Goal: Task Accomplishment & Management: Manage account settings

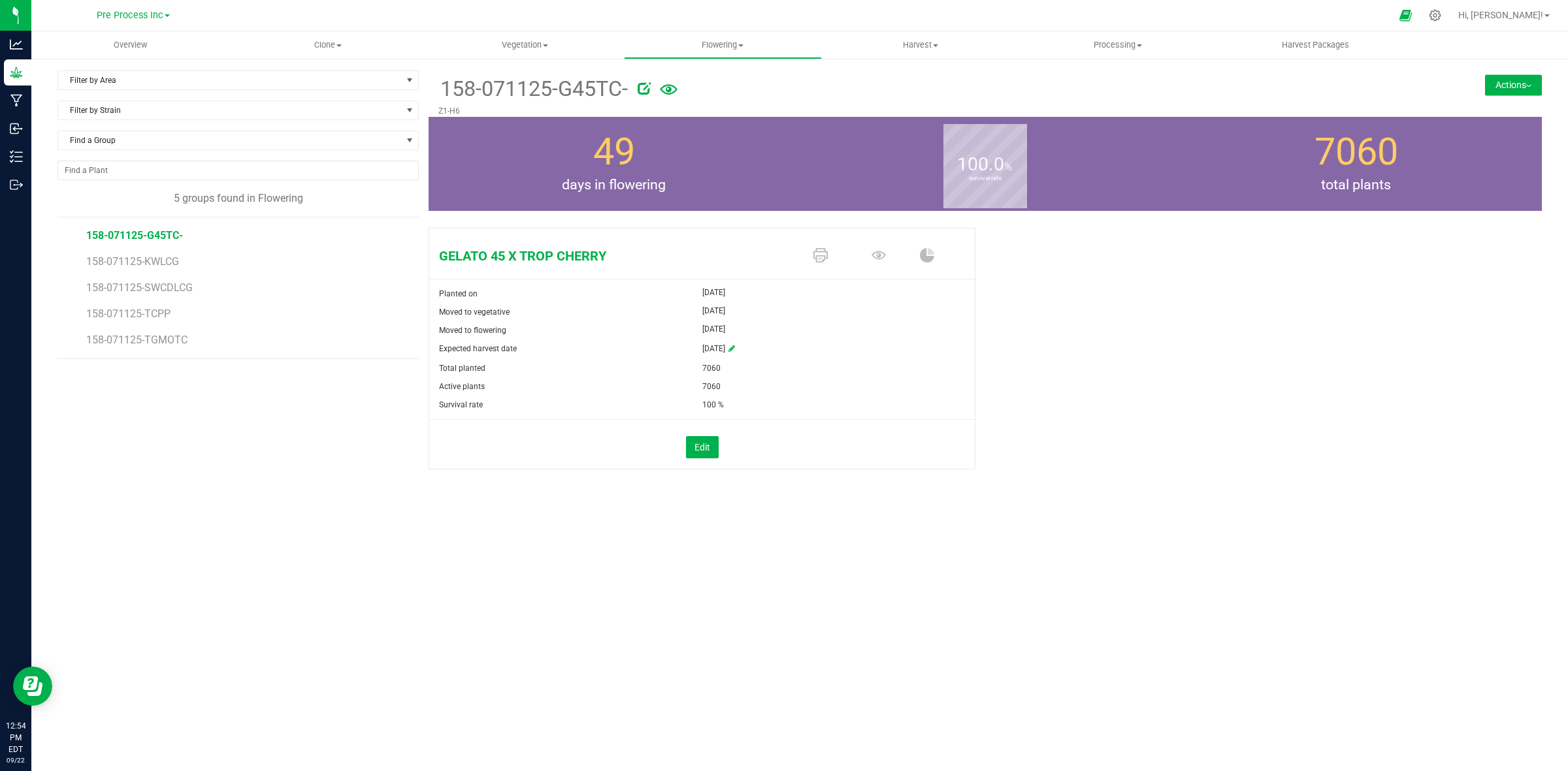
click at [1530, 81] on button "Actions" at bounding box center [1513, 85] width 57 height 21
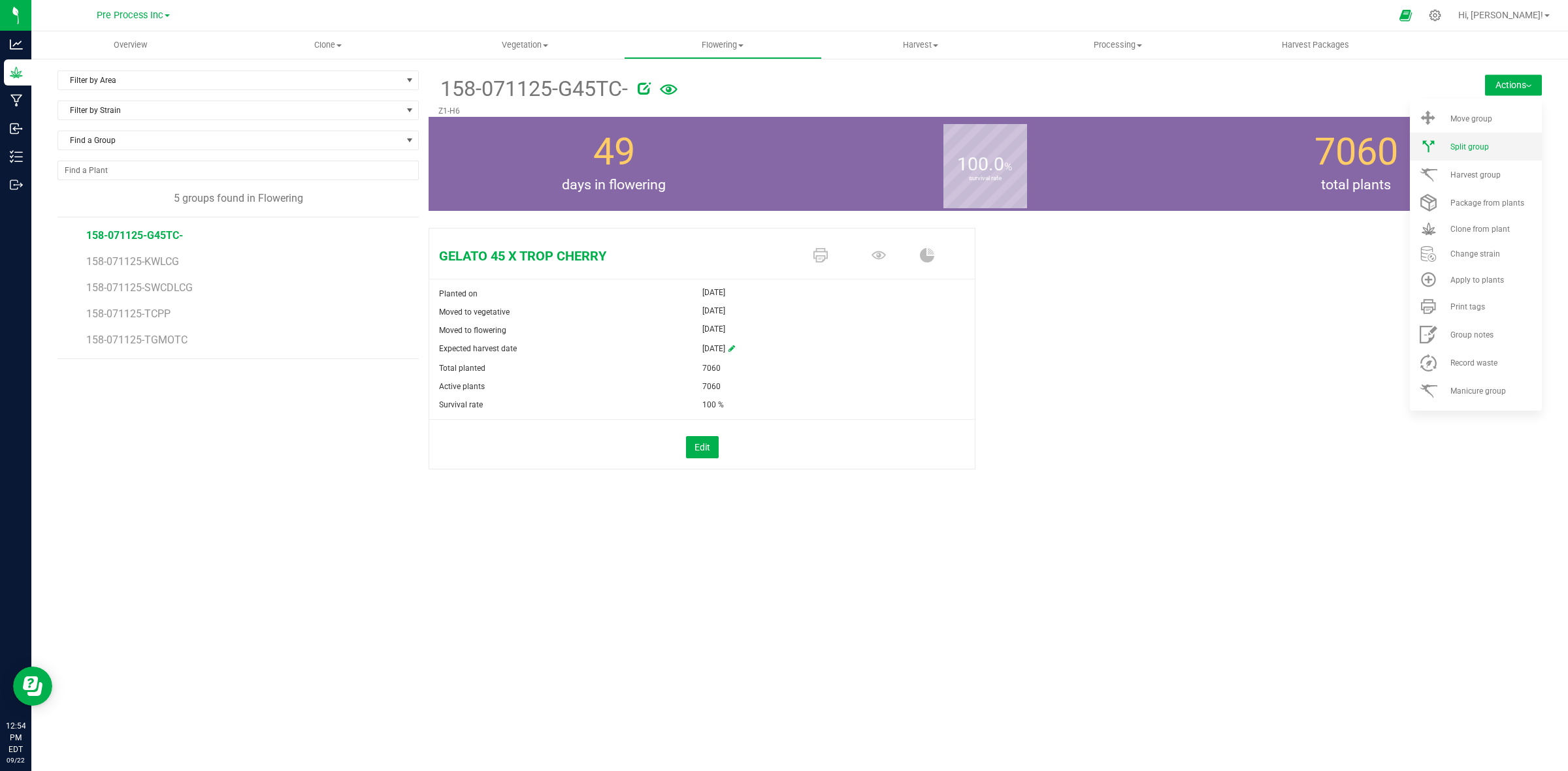
click at [1484, 143] on span "Split group" at bounding box center [1469, 147] width 38 height 9
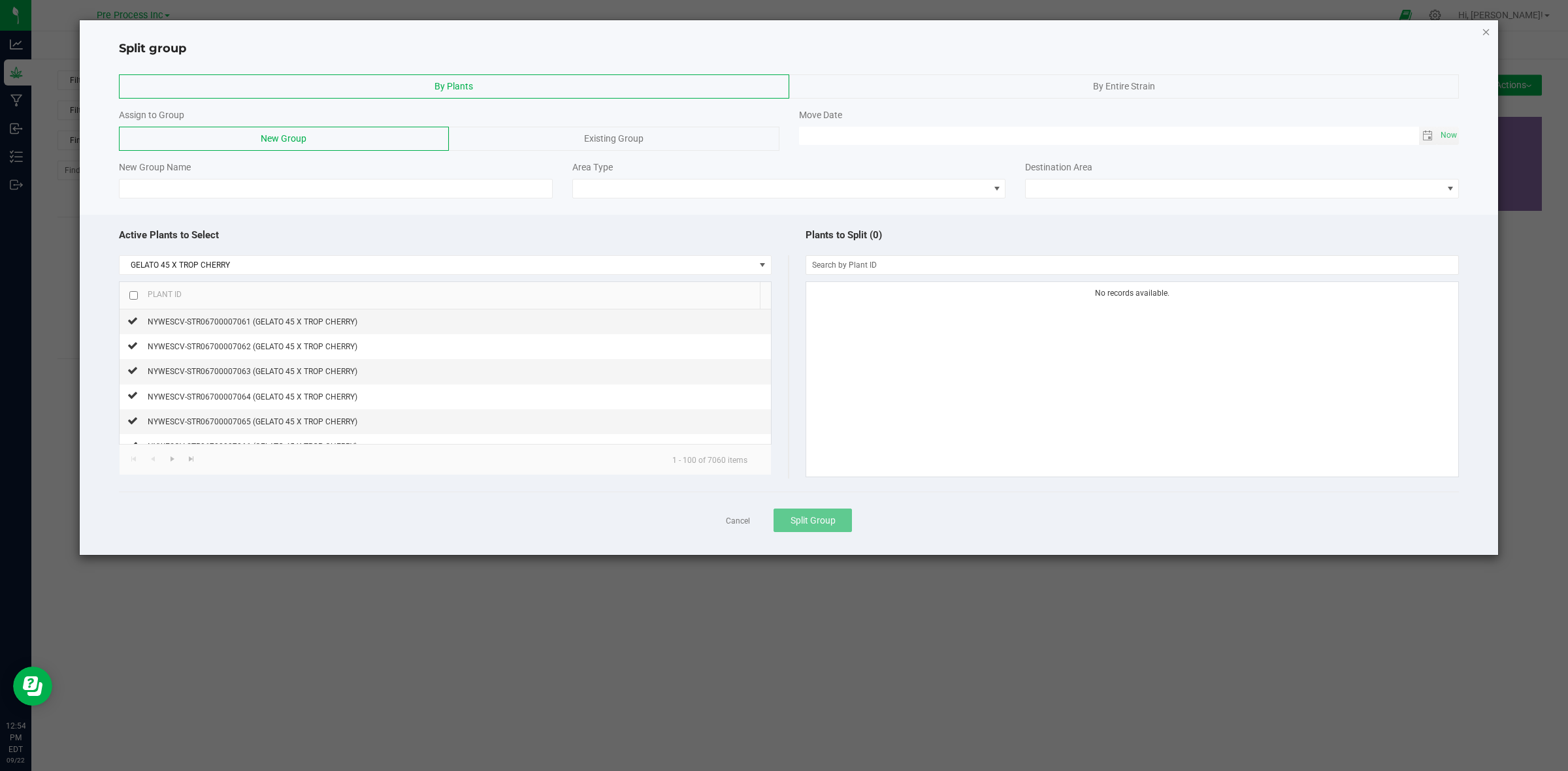
click at [1484, 31] on icon "button" at bounding box center [1486, 32] width 9 height 16
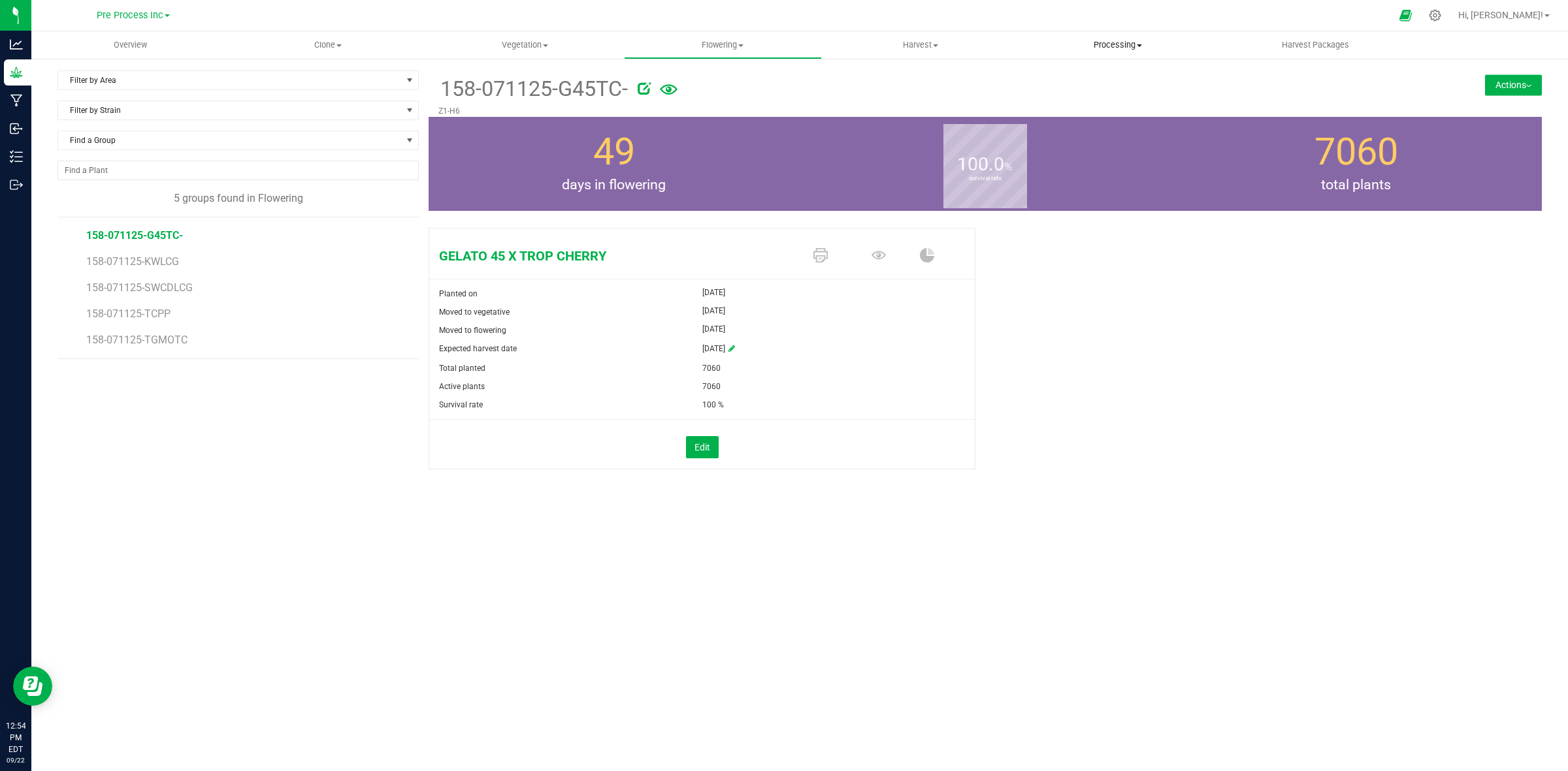
click at [1124, 44] on span "Processing" at bounding box center [1117, 45] width 196 height 12
click at [1091, 97] on span "Processing harvests" at bounding box center [1079, 94] width 121 height 11
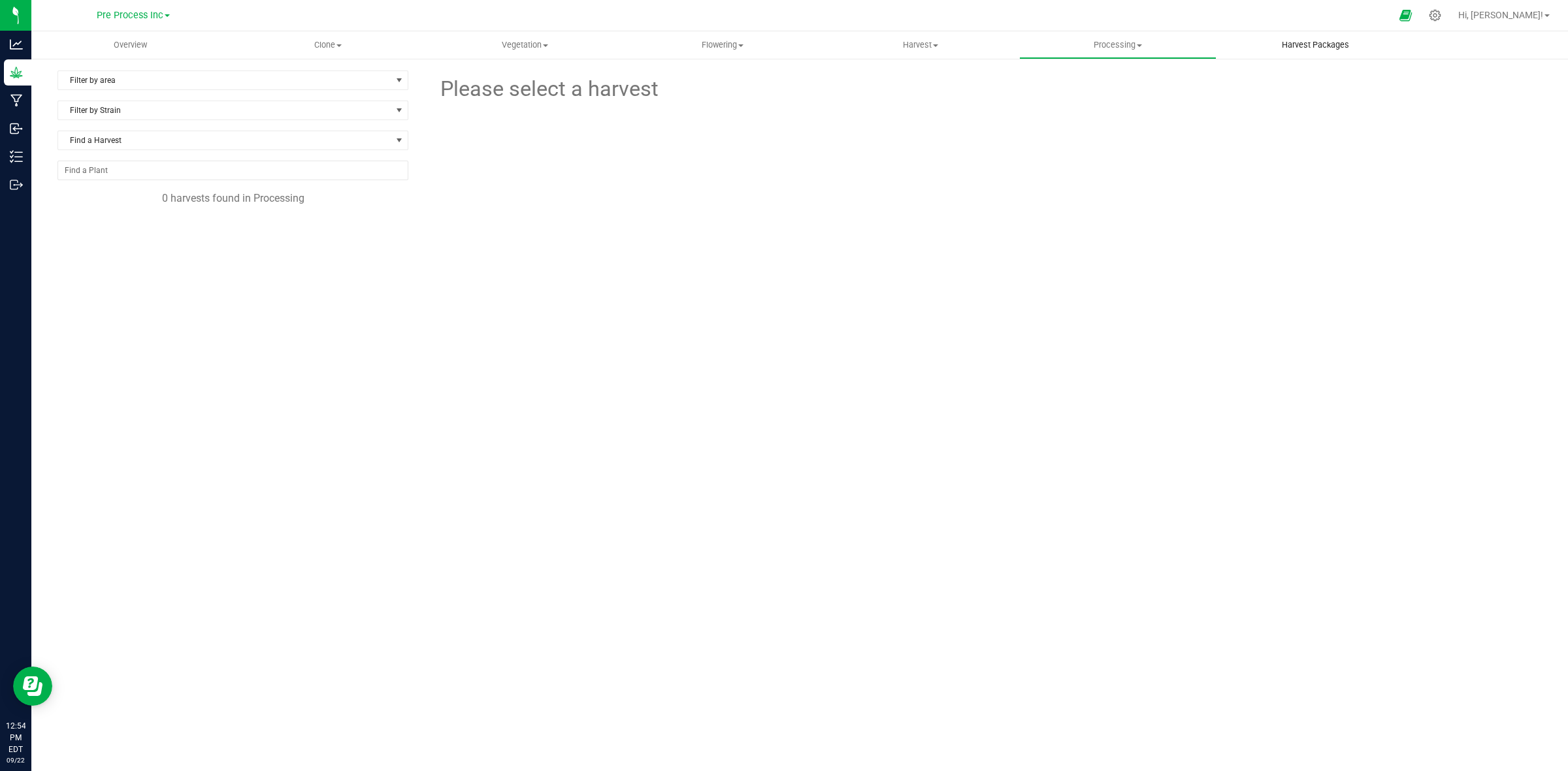
click at [1326, 34] on uib-tab-heading "Harvest Packages" at bounding box center [1315, 44] width 196 height 26
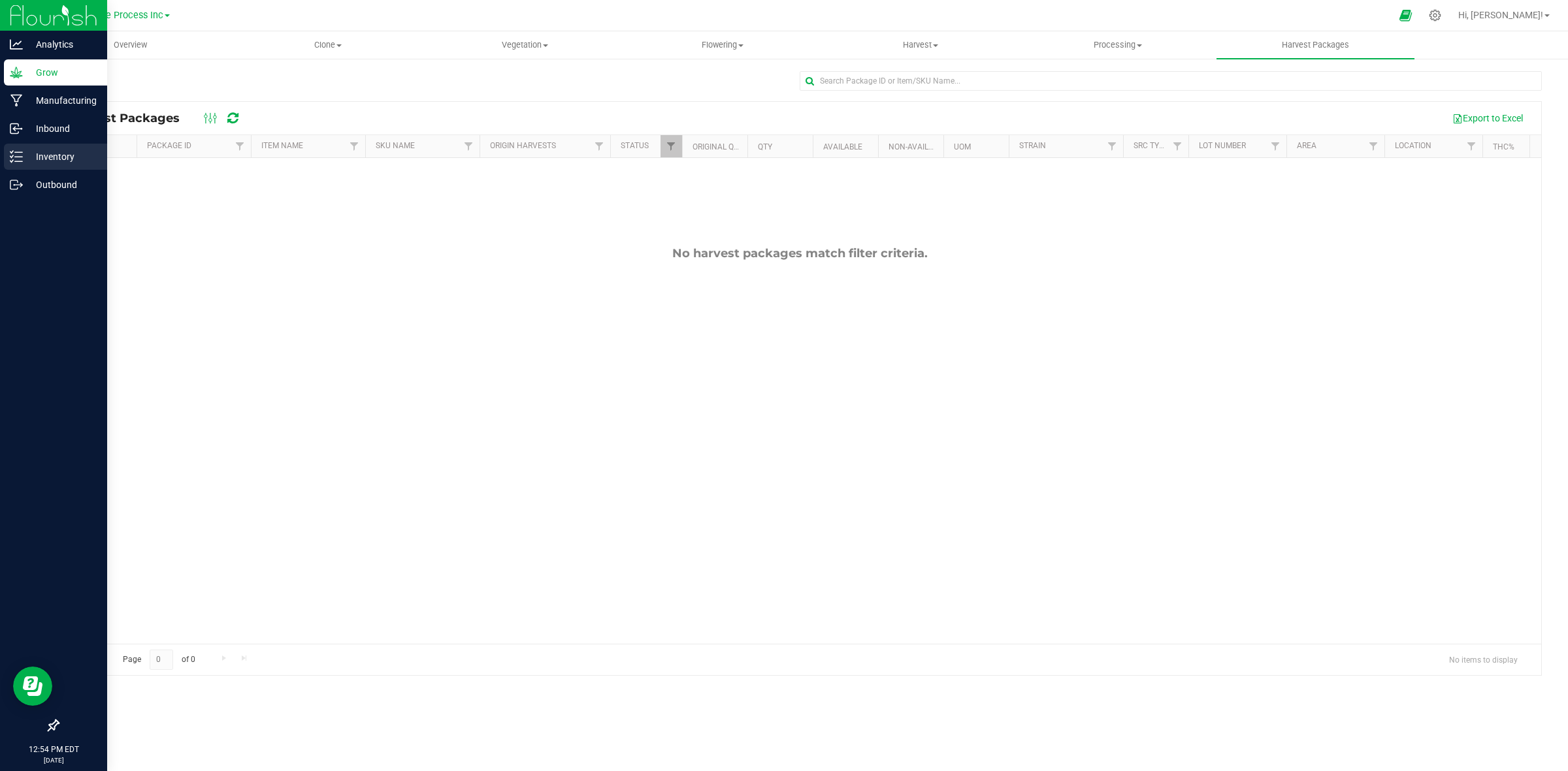
click at [57, 153] on p "Inventory" at bounding box center [62, 157] width 78 height 16
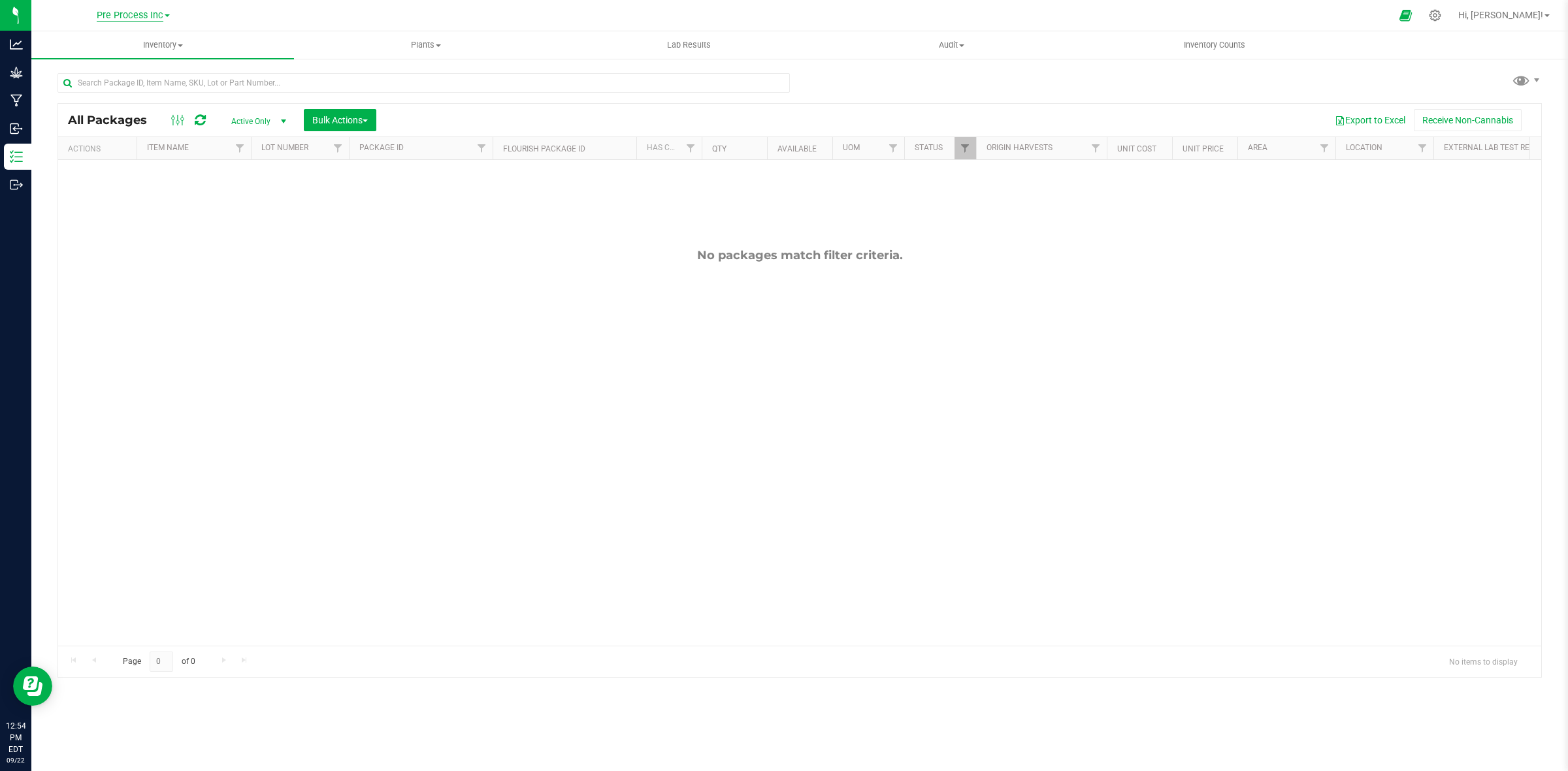
click at [159, 14] on span "Pre Process Inc" at bounding box center [130, 16] width 67 height 12
click at [146, 145] on link "[PERSON_NAME] Farms Inc" at bounding box center [133, 149] width 191 height 18
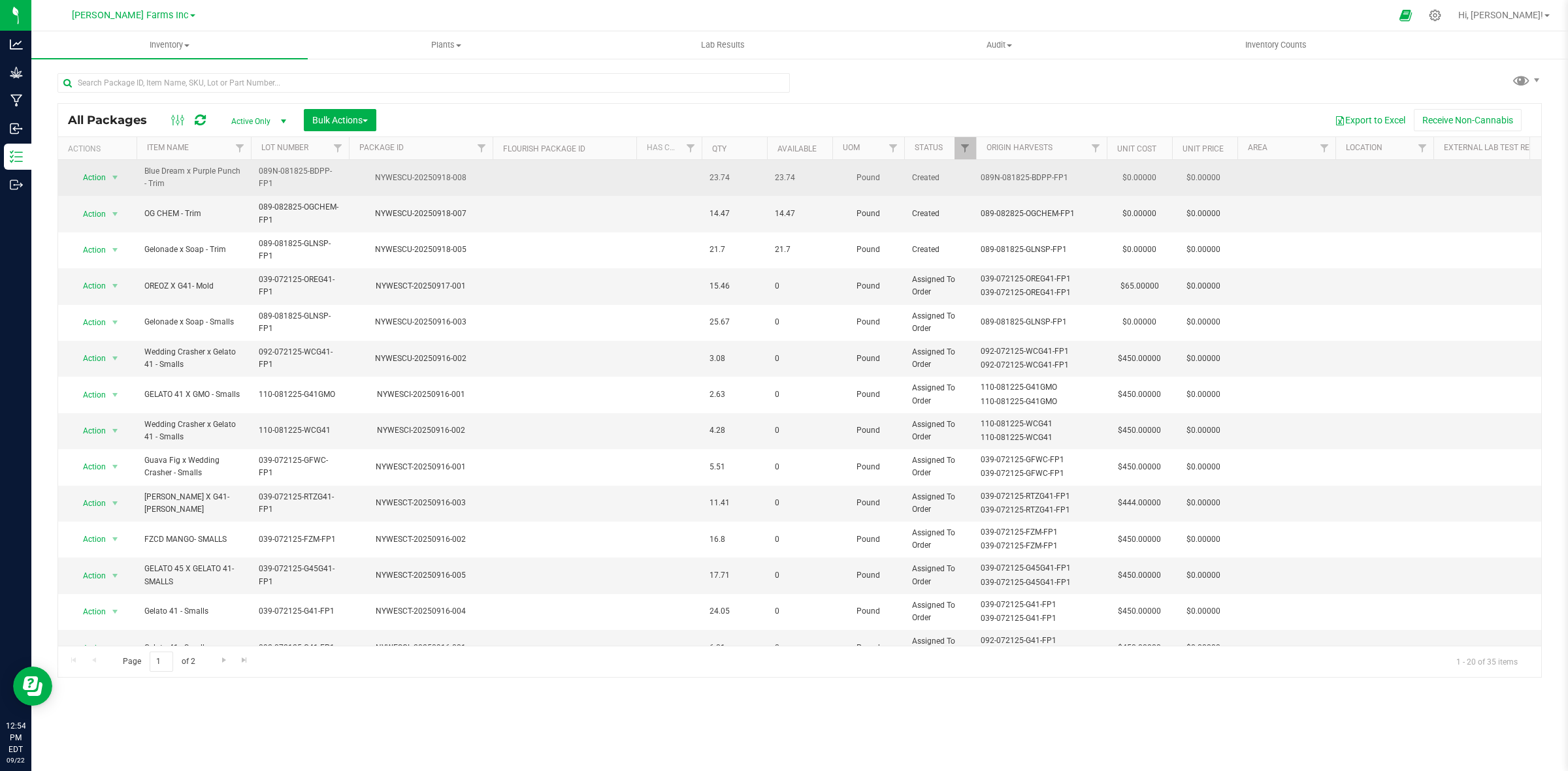
click at [433, 183] on div "NYWESCU-20250918-008" at bounding box center [420, 178] width 148 height 13
drag, startPoint x: 523, startPoint y: 184, endPoint x: 536, endPoint y: 184, distance: 13.0
click at [536, 184] on td at bounding box center [564, 178] width 144 height 36
click at [541, 184] on td at bounding box center [564, 178] width 144 height 36
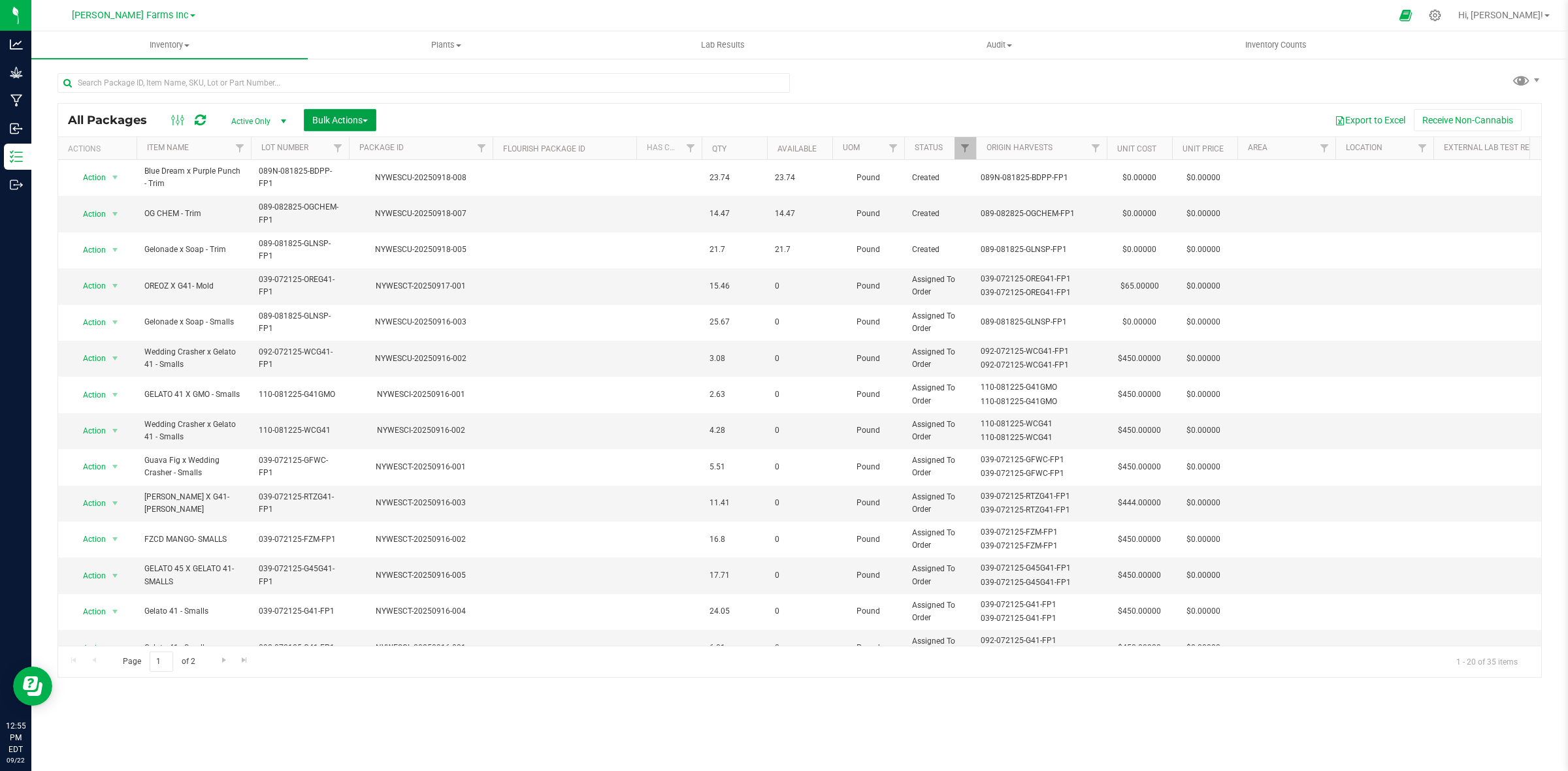
click at [343, 126] on button "Bulk Actions" at bounding box center [340, 120] width 73 height 22
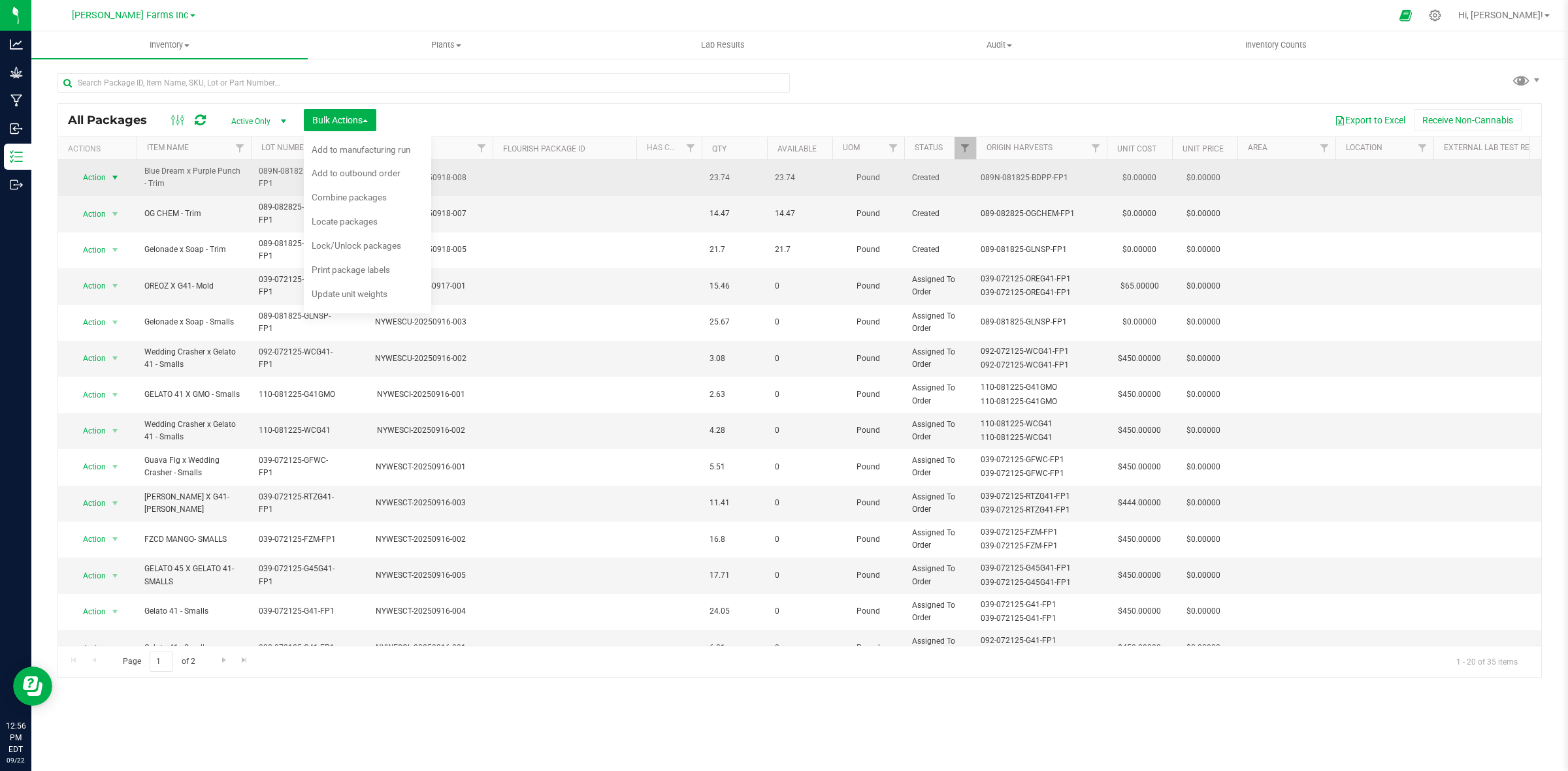
click at [102, 175] on span "Action" at bounding box center [89, 178] width 35 height 19
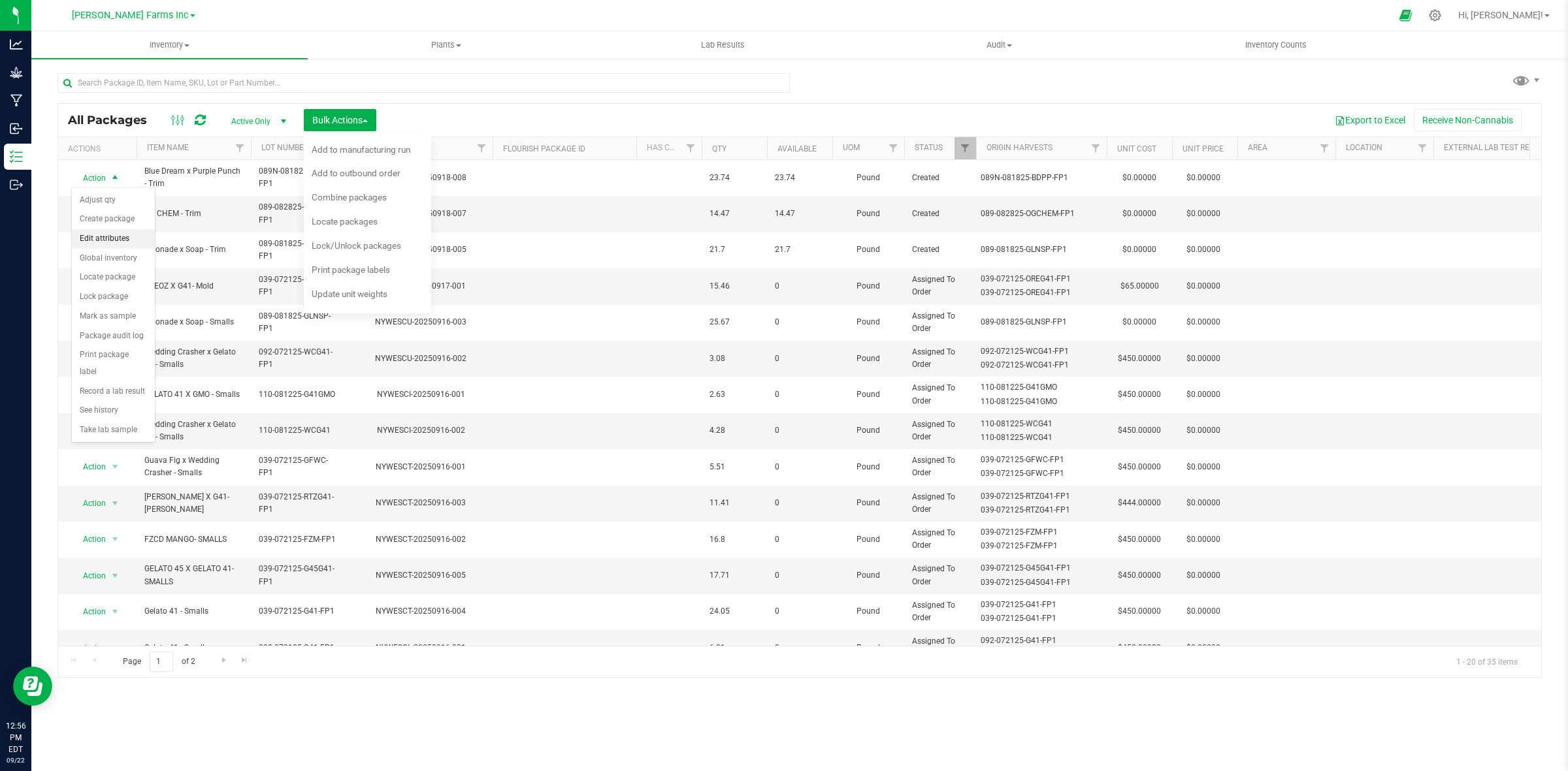
click at [116, 243] on li "Edit attributes" at bounding box center [113, 239] width 83 height 20
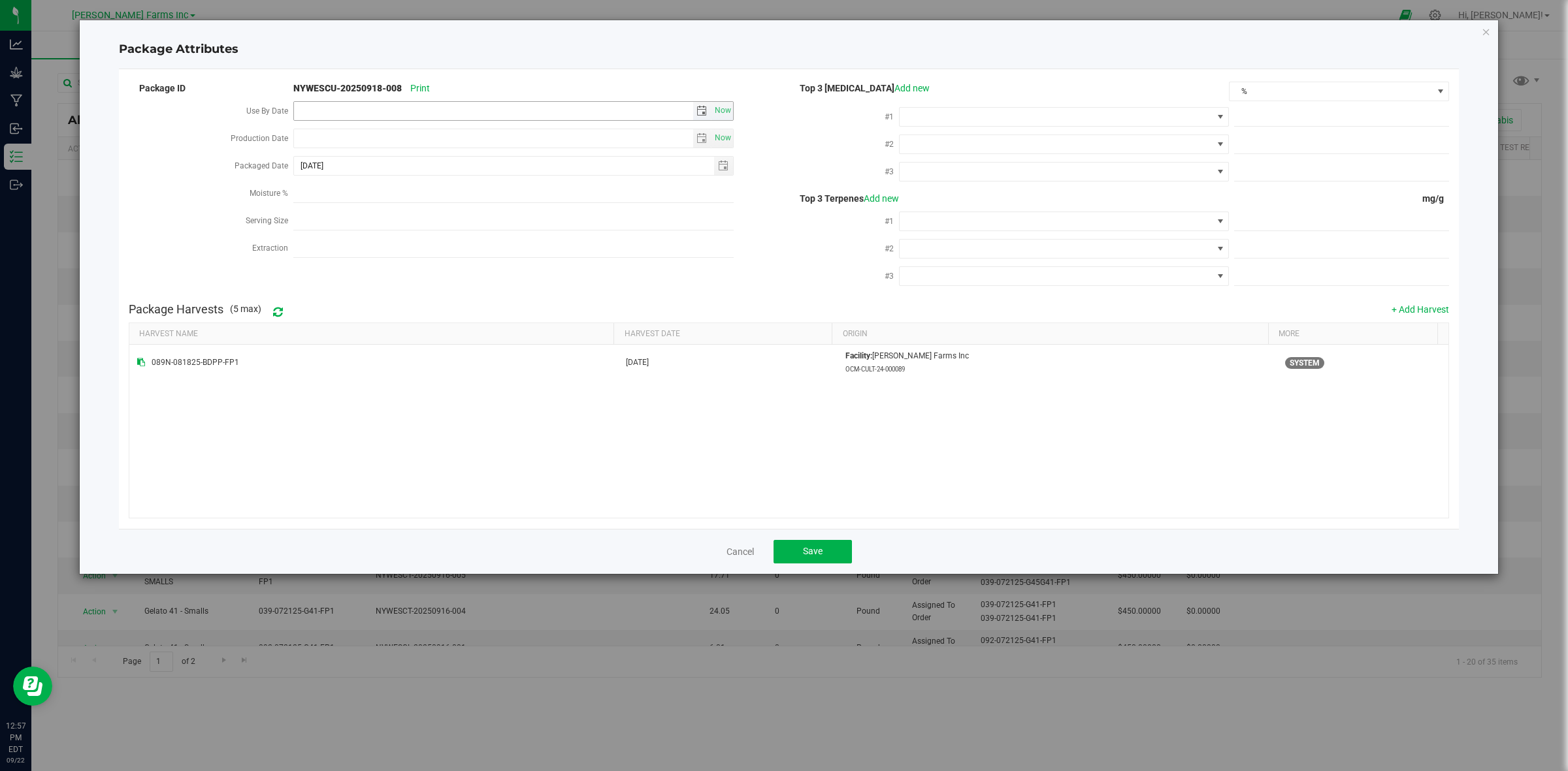
click at [595, 116] on input "Use By Date" at bounding box center [493, 111] width 398 height 19
click at [572, 240] on input "Moisture %" at bounding box center [513, 248] width 440 height 20
click at [1483, 31] on icon "Close modal" at bounding box center [1486, 32] width 9 height 16
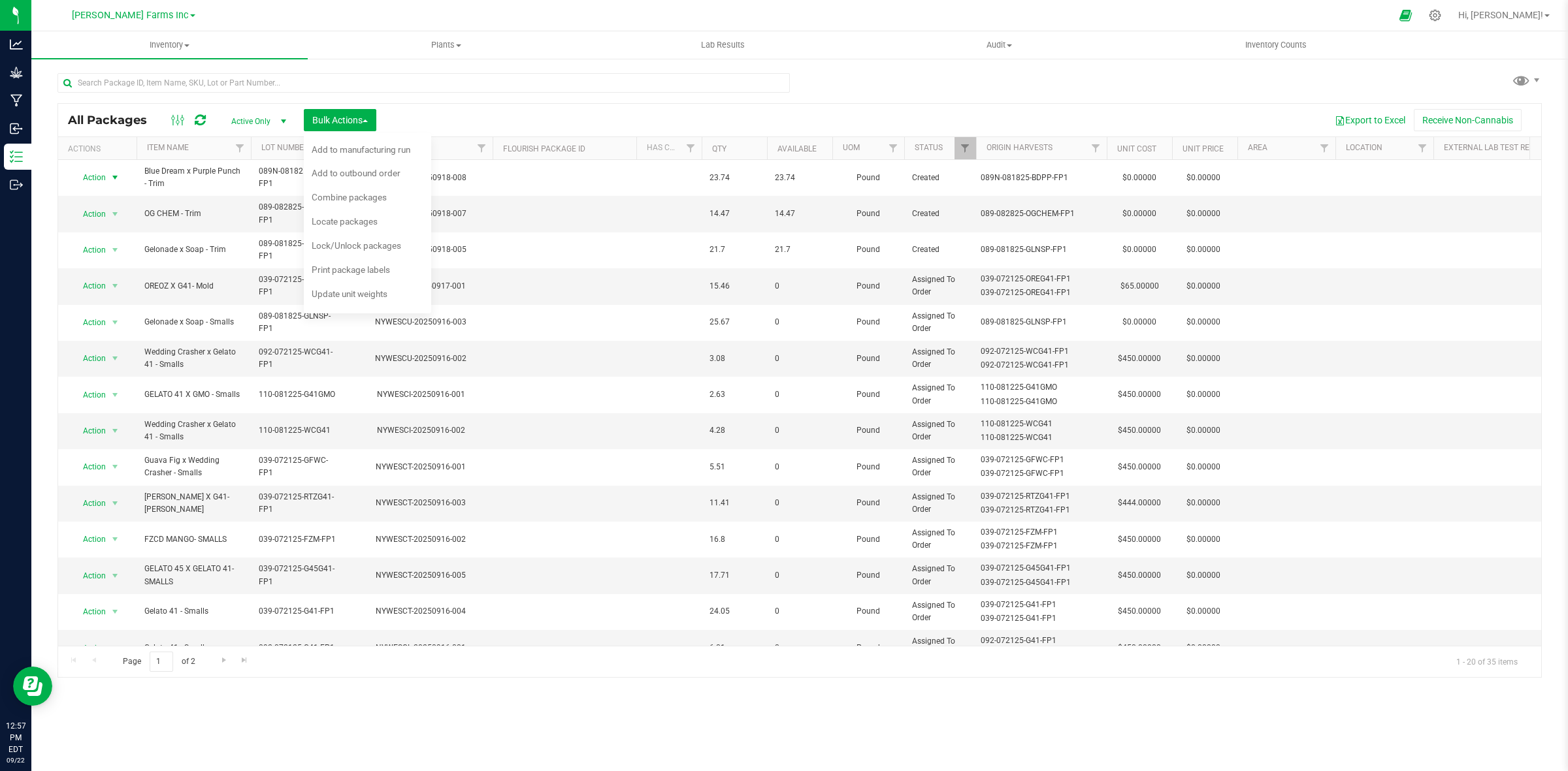
click at [684, 118] on div "Export to Excel Receive Non-Cannabis" at bounding box center [959, 120] width 1145 height 22
click at [941, 32] on uib-tab-heading "Audit Inventory auditing Package history" at bounding box center [999, 44] width 275 height 26
click at [942, 5] on div at bounding box center [812, 15] width 1157 height 26
click at [345, 123] on span "Bulk Actions" at bounding box center [340, 120] width 56 height 11
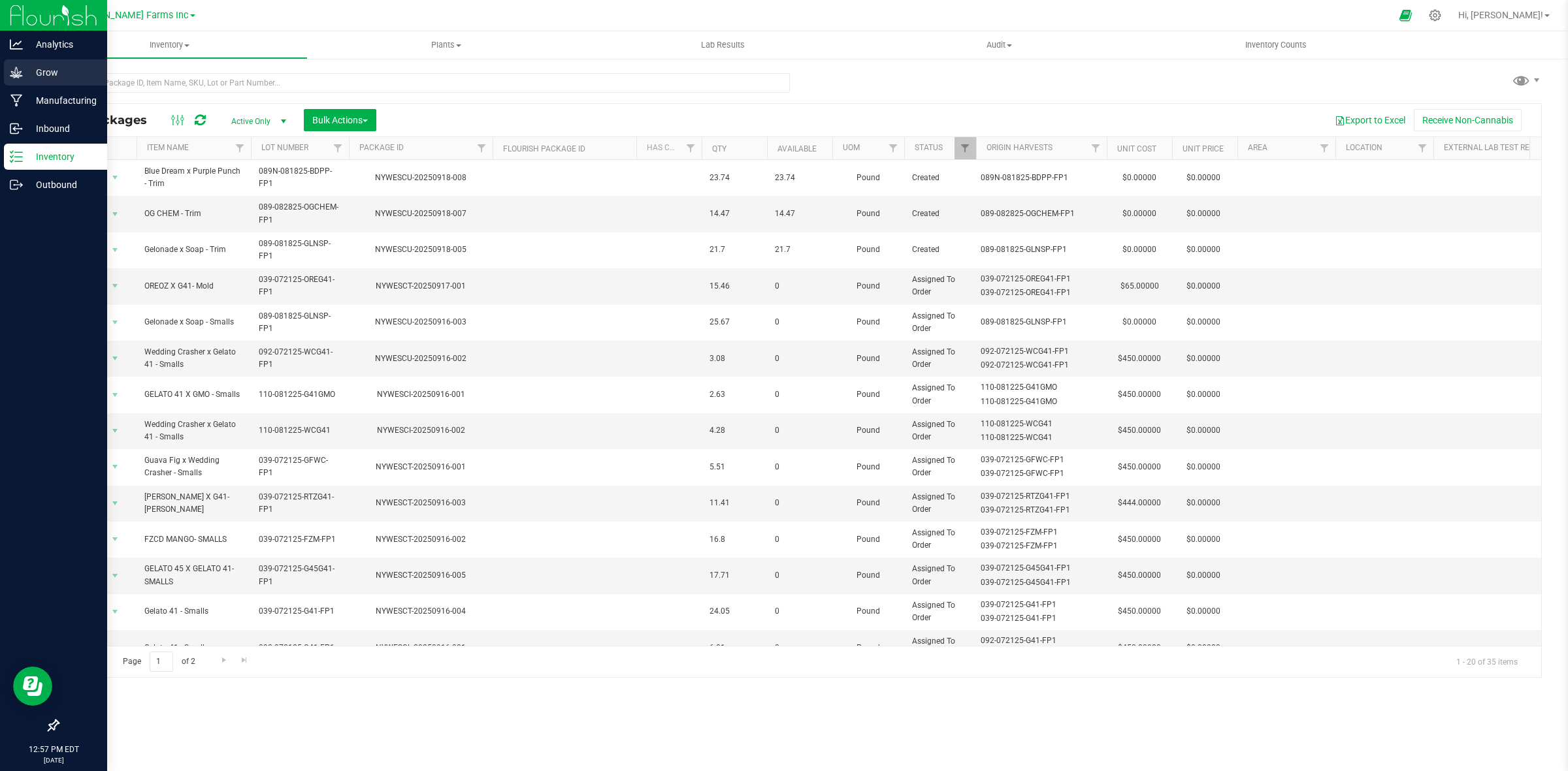
click at [37, 71] on p "Grow" at bounding box center [62, 73] width 78 height 16
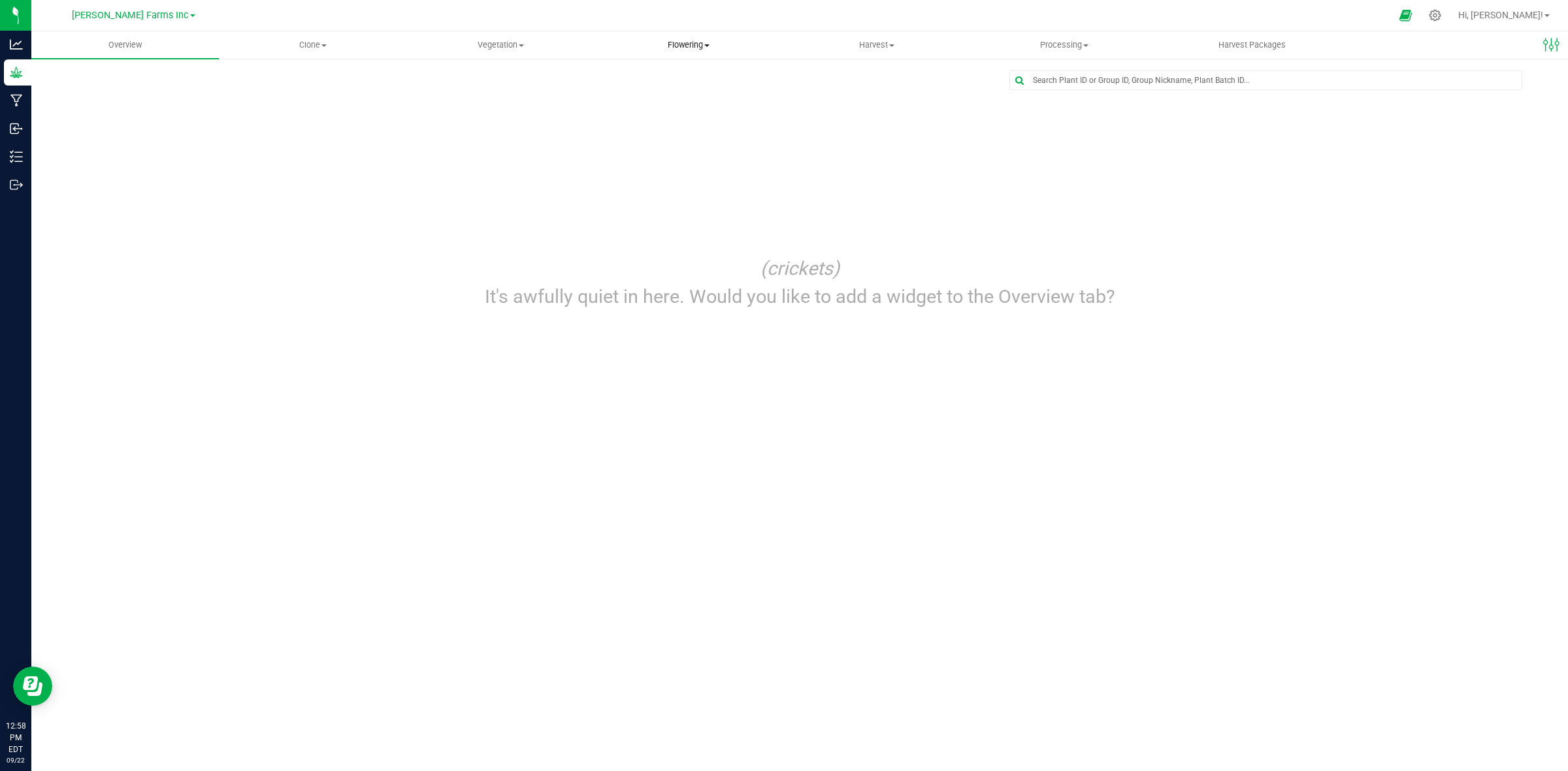
click at [685, 48] on span "Flowering" at bounding box center [687, 45] width 186 height 12
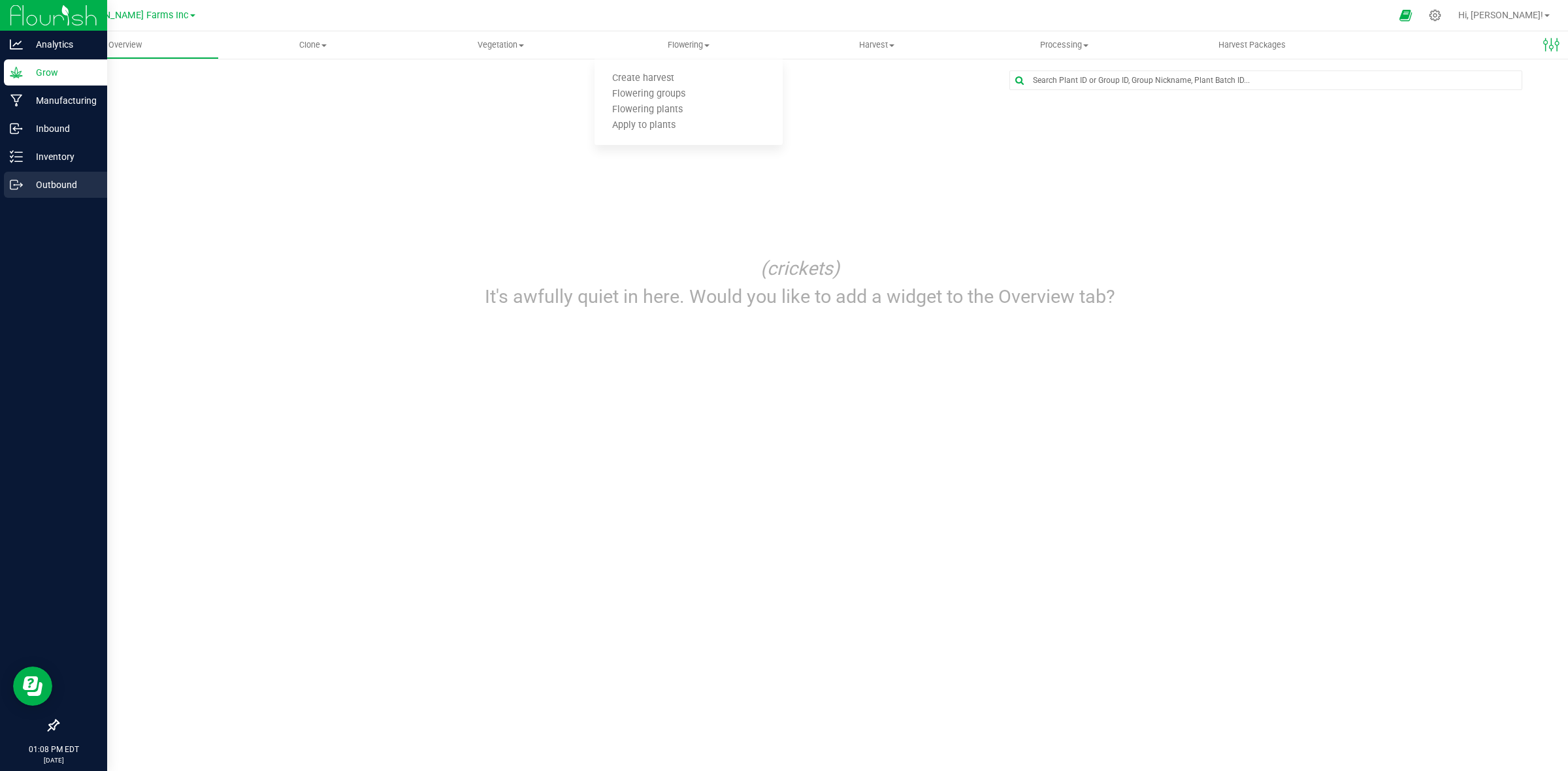
click at [64, 177] on p "Outbound" at bounding box center [62, 185] width 78 height 16
